Goal: Task Accomplishment & Management: Manage account settings

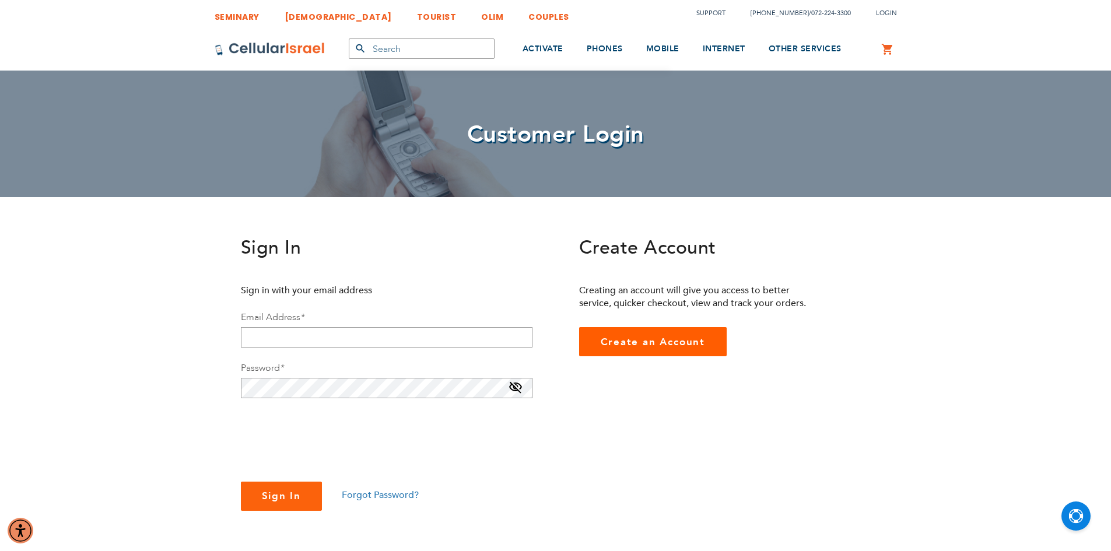
checkbox input "true"
click at [626, 345] on span "Create an Account" at bounding box center [653, 341] width 105 height 13
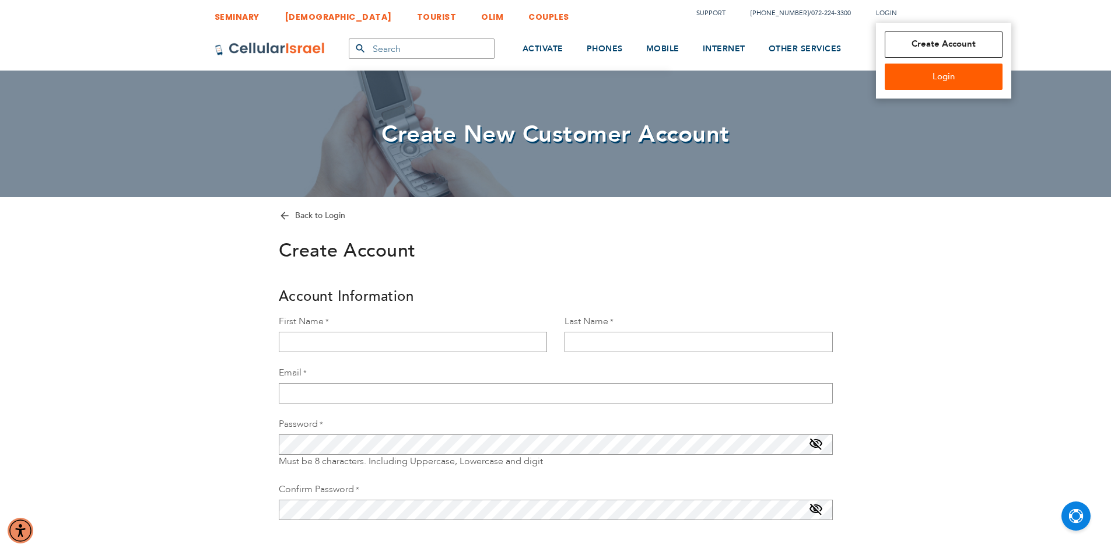
click at [886, 15] on span "Login" at bounding box center [886, 13] width 21 height 9
click at [924, 72] on link "Login" at bounding box center [944, 77] width 118 height 26
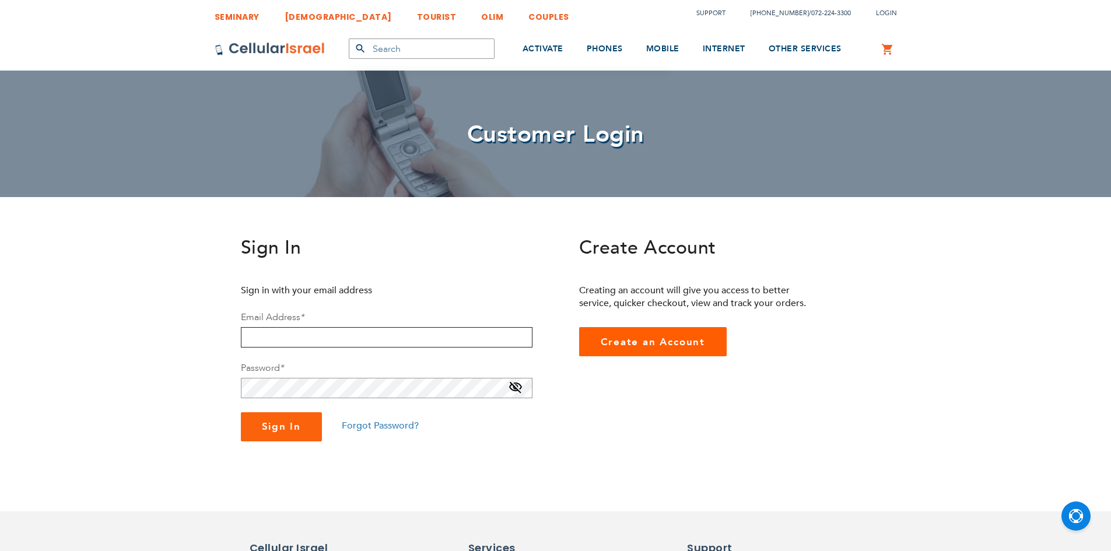
click at [306, 333] on input "email" at bounding box center [387, 337] width 292 height 20
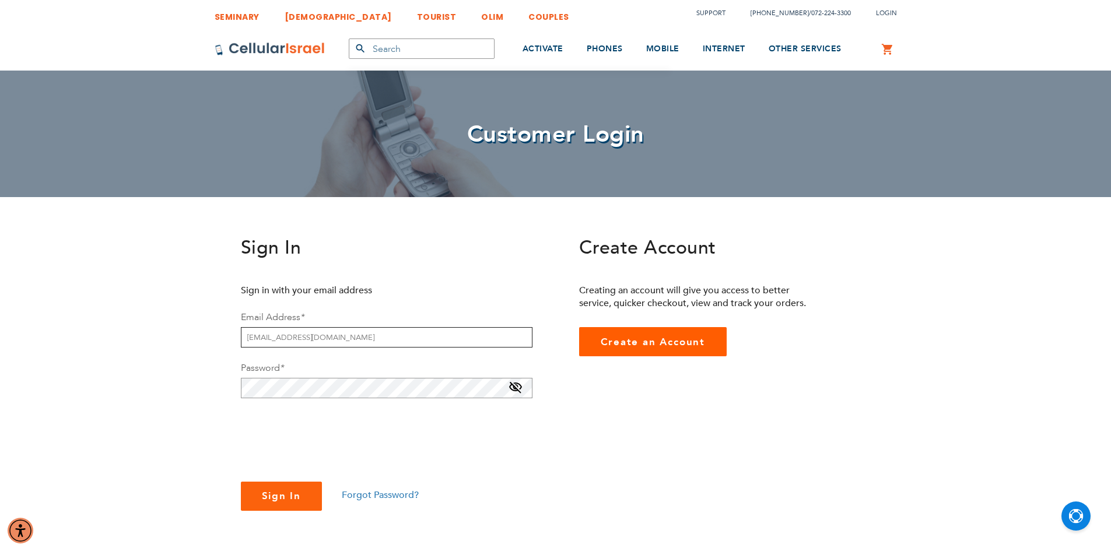
type input "MORDECHIGRUNBERGER@GMAIL.COM"
checkbox input "true"
click at [270, 492] on span "Sign In" at bounding box center [282, 495] width 40 height 13
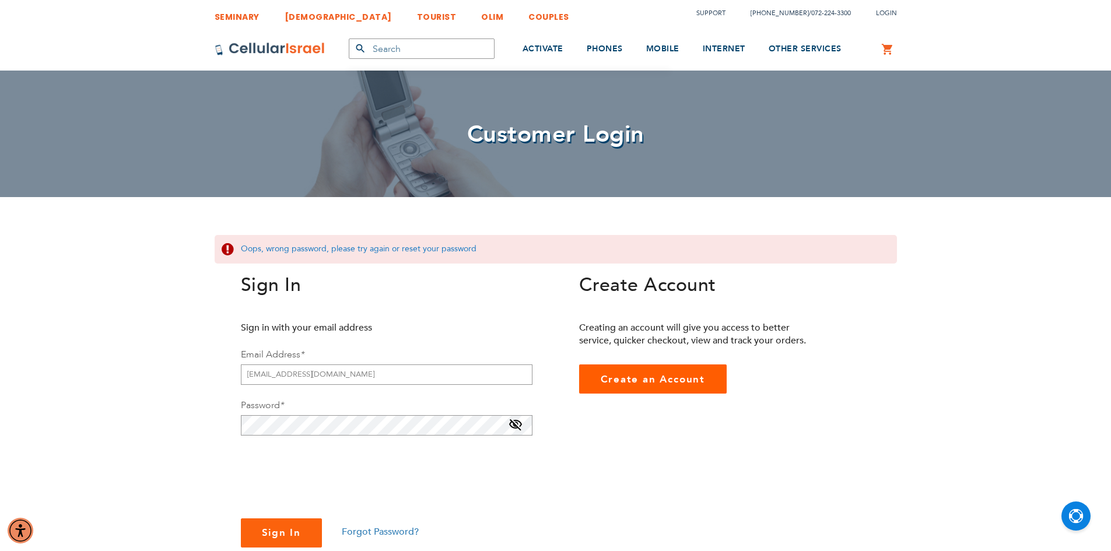
click at [391, 531] on span "Forgot Password?" at bounding box center [380, 531] width 77 height 13
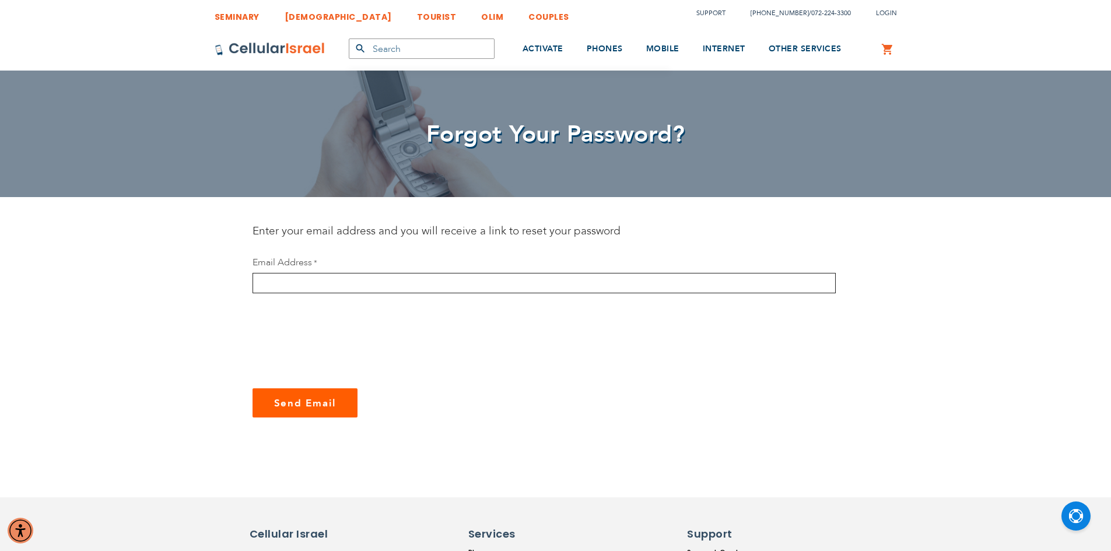
click at [328, 280] on input "email" at bounding box center [543, 283] width 583 height 20
type input "[EMAIL_ADDRESS][DOMAIN_NAME]"
checkbox input "true"
click at [293, 402] on span "Send Email" at bounding box center [305, 403] width 62 height 13
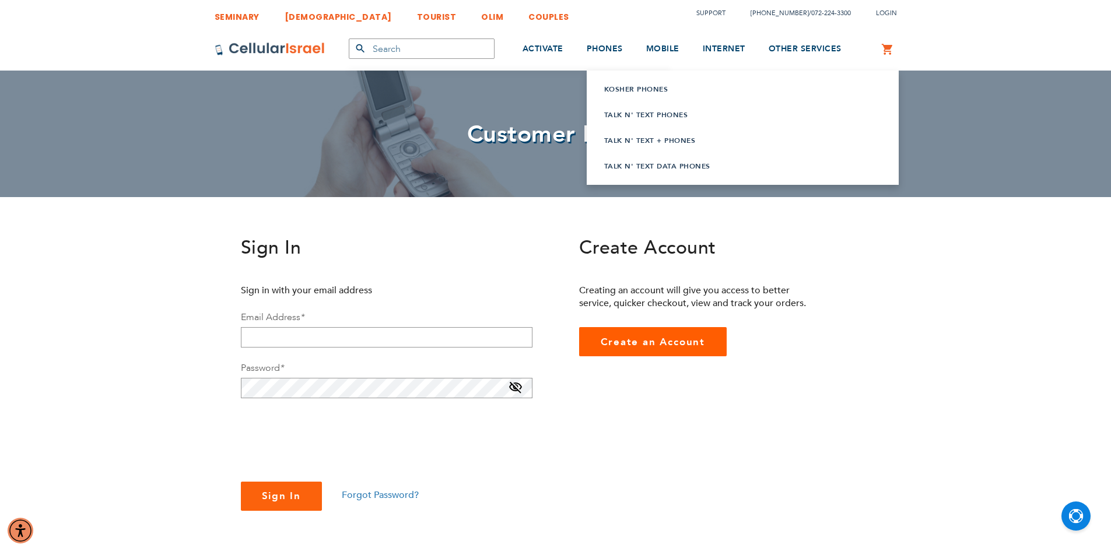
click at [632, 111] on link "Talk n' Text Phones" at bounding box center [728, 115] width 248 height 12
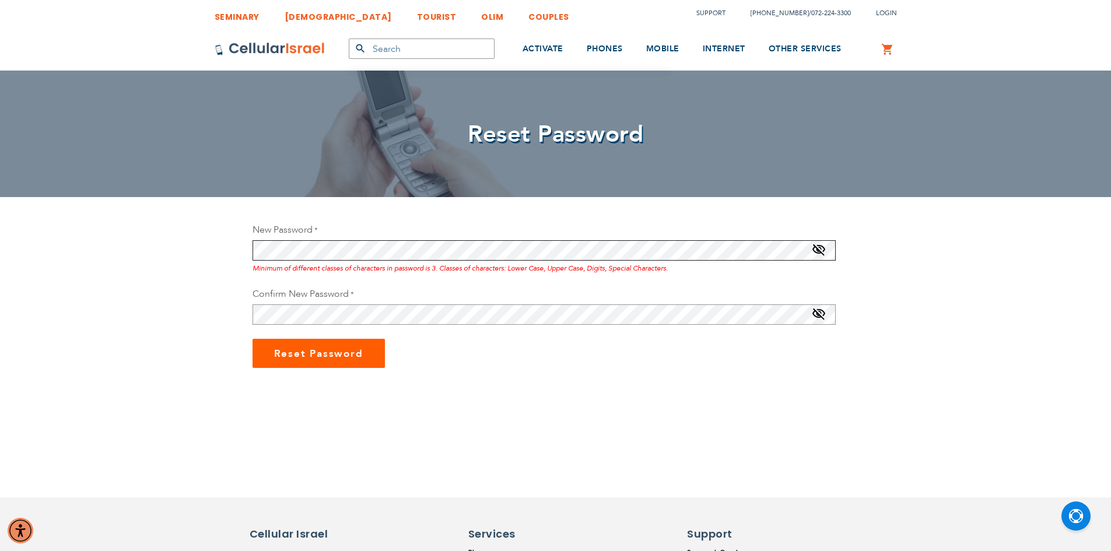
click at [228, 258] on div "SEMINARY YESHIVA TOURIST OLIM COUPLES Support [PHONE_NUMBER] / [PHONE_NUMBER] L…" at bounding box center [555, 505] width 1111 height 1010
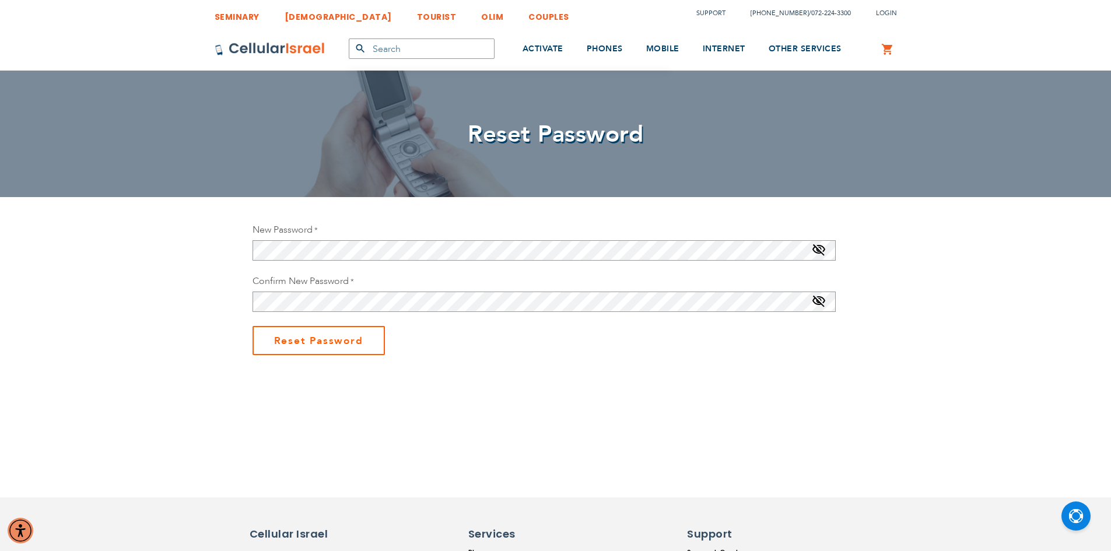
click at [293, 337] on span "Reset Password" at bounding box center [318, 340] width 89 height 13
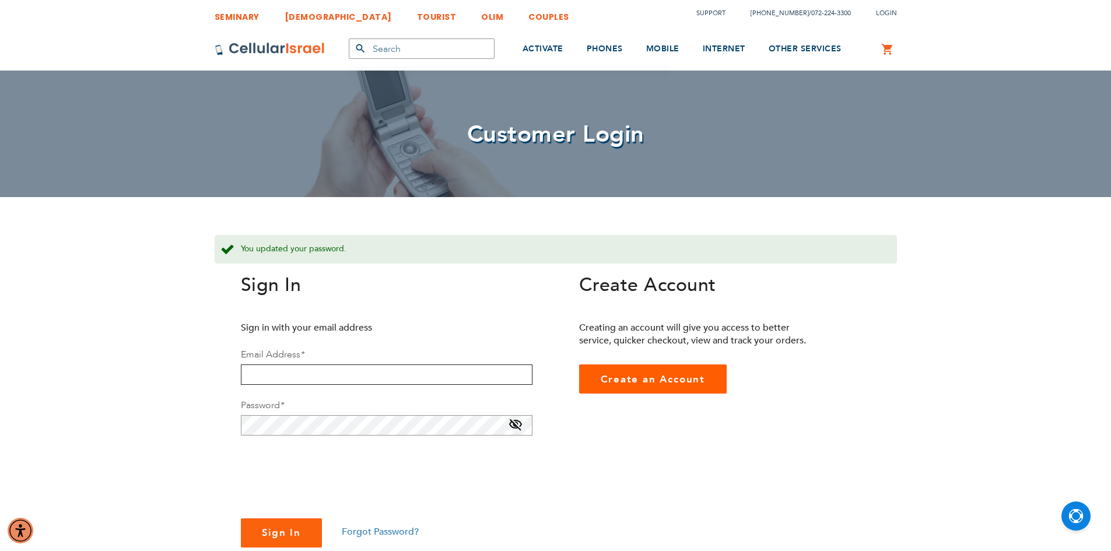
click at [281, 364] on input "email" at bounding box center [387, 374] width 292 height 20
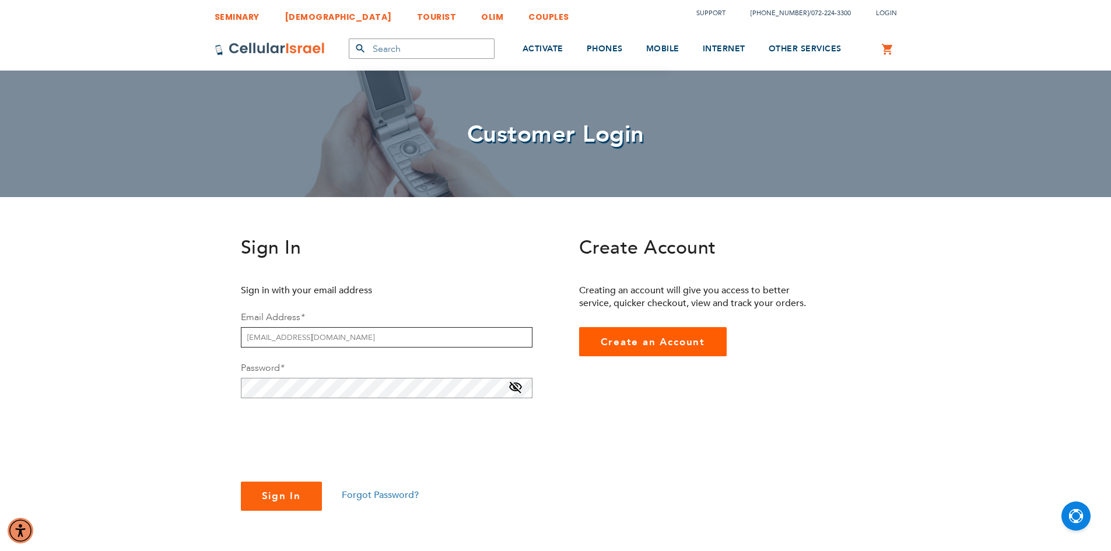
type input "MORDECHIGRUNBERGER@GMAIL.COM"
click at [241, 482] on button "Sign In" at bounding box center [282, 496] width 82 height 29
checkbox input "true"
click at [270, 500] on button "Sign In" at bounding box center [282, 510] width 82 height 29
